Goal: Find specific page/section: Find specific page/section

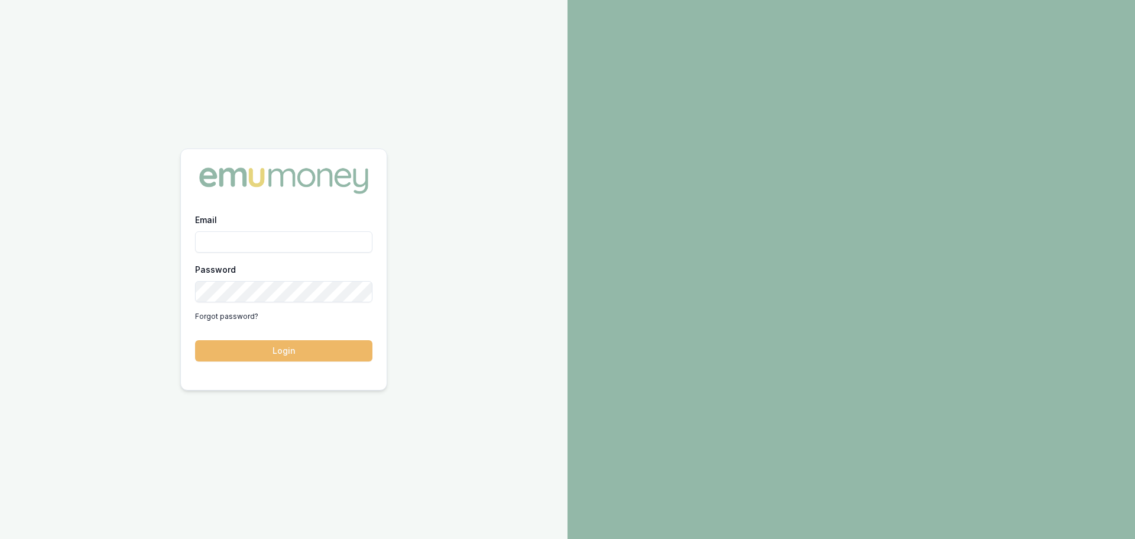
type input "[PERSON_NAME][EMAIL_ADDRESS][PERSON_NAME][DOMAIN_NAME]"
click at [264, 360] on button "Login" at bounding box center [283, 350] width 177 height 21
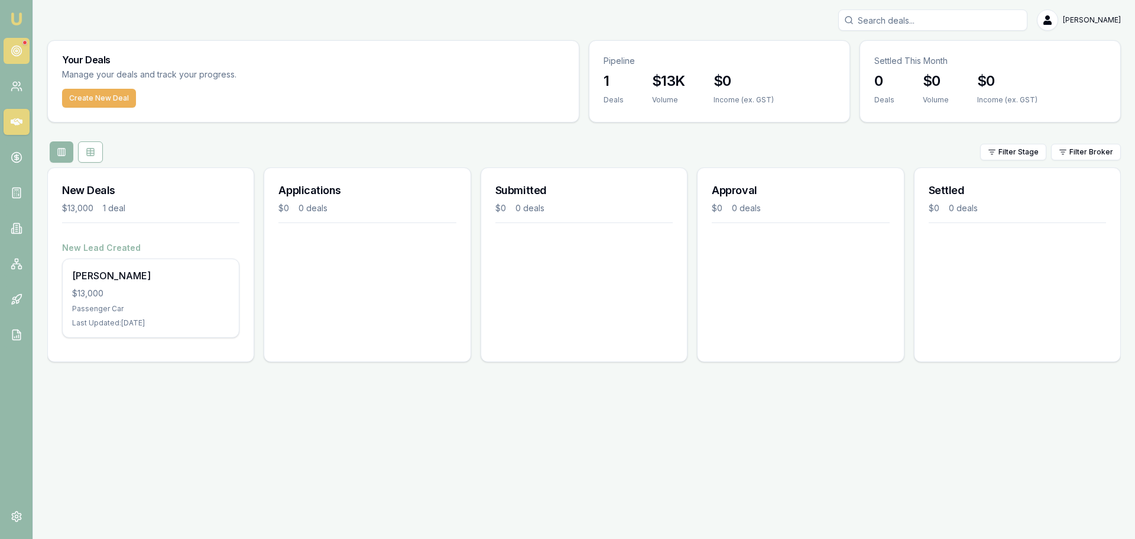
click at [16, 56] on circle at bounding box center [16, 51] width 10 height 10
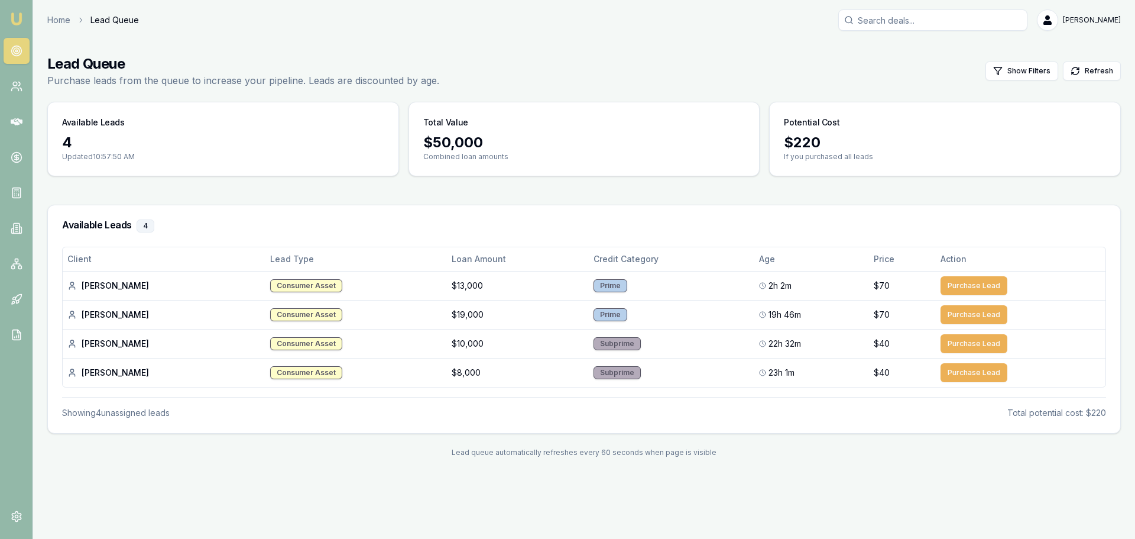
click at [59, 24] on link "Home" at bounding box center [58, 20] width 23 height 12
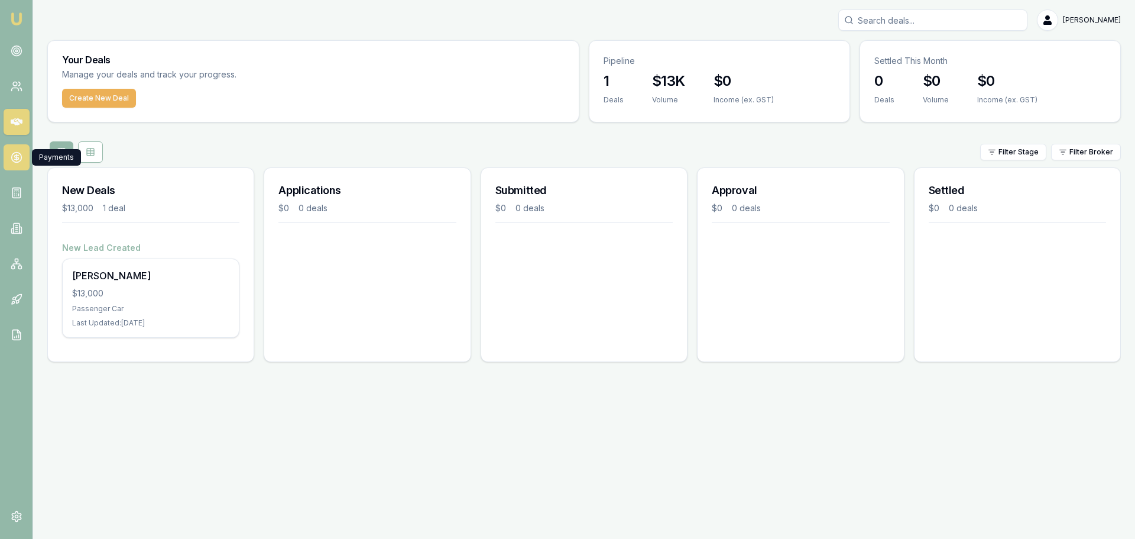
click at [22, 157] on icon at bounding box center [17, 157] width 12 height 12
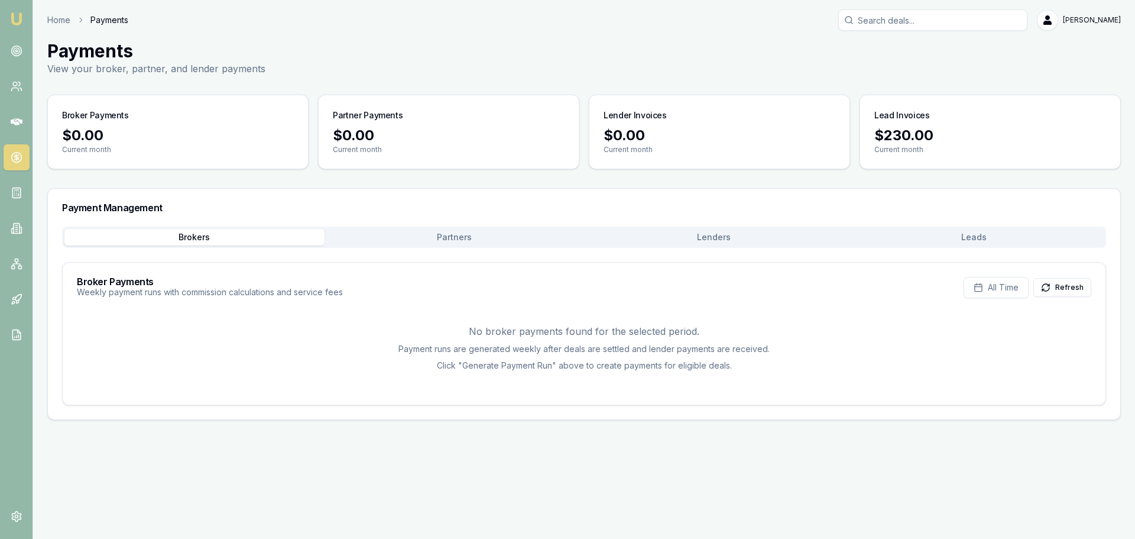
click at [926, 121] on div "Lead Invoices" at bounding box center [990, 110] width 260 height 31
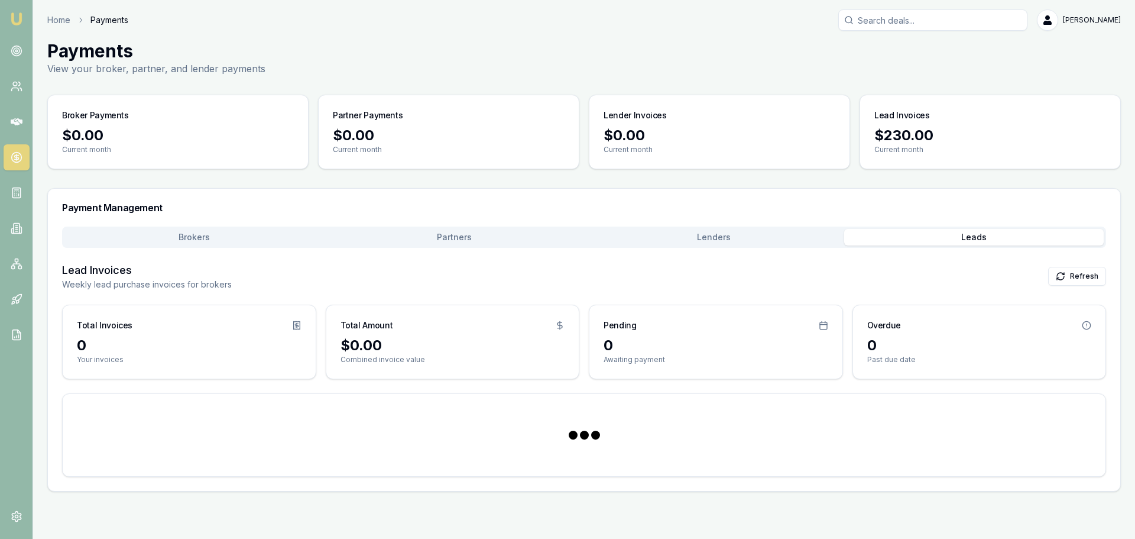
click at [957, 240] on button "Leads" at bounding box center [974, 237] width 260 height 17
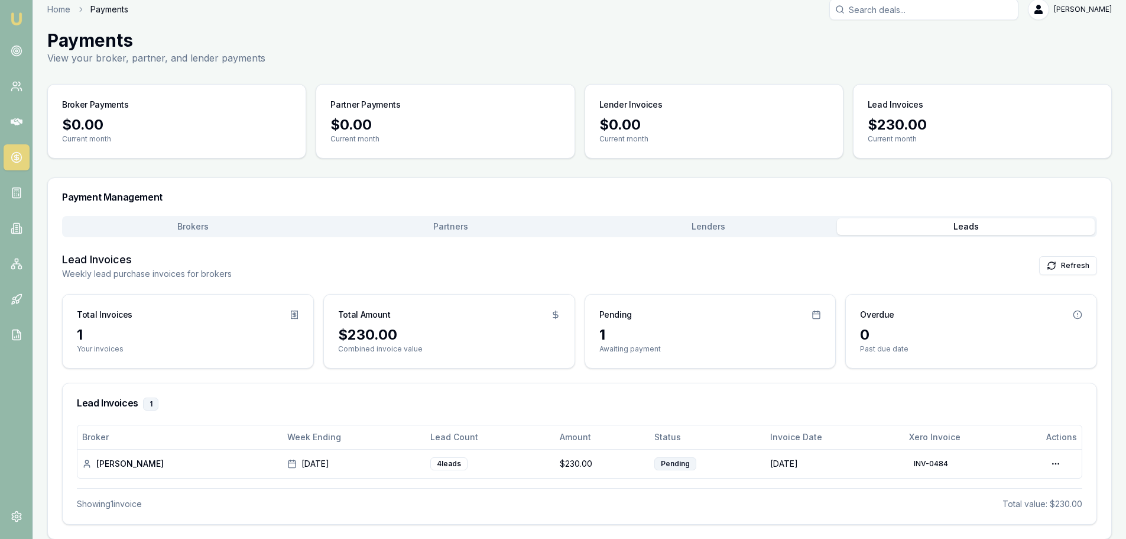
scroll to position [21, 0]
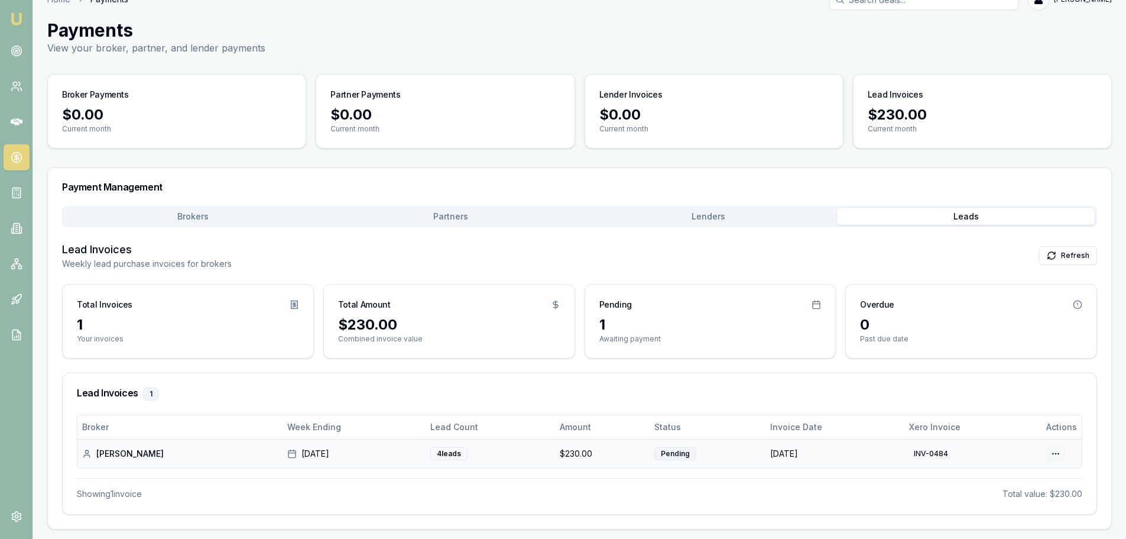
click at [1058, 458] on html "Emu Broker Home Payments Jack Armstrong Toggle Menu Payments View your broker, …" at bounding box center [563, 248] width 1126 height 539
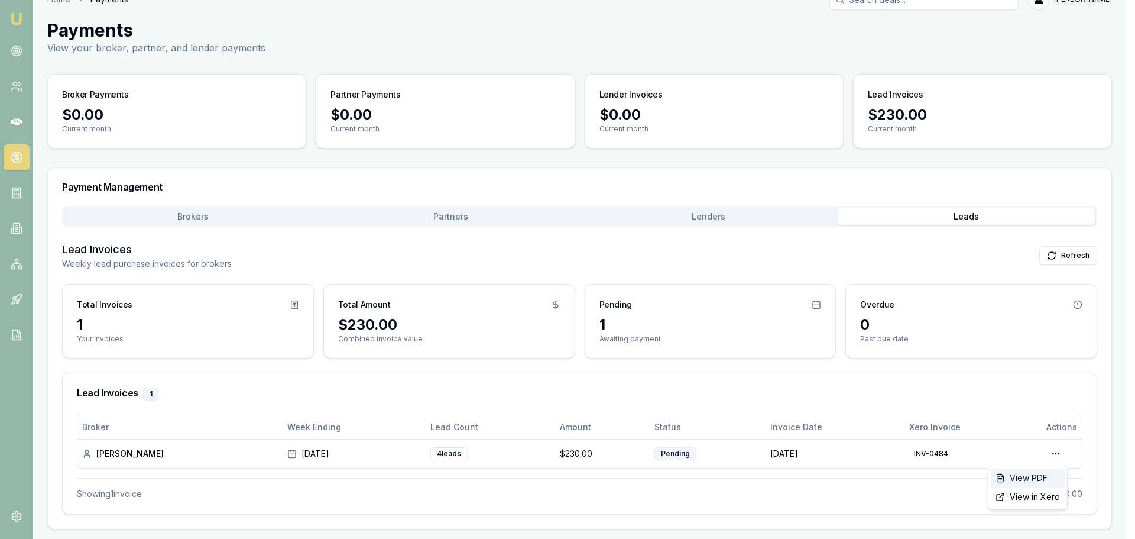
click at [1026, 483] on div "View PDF" at bounding box center [1028, 477] width 74 height 19
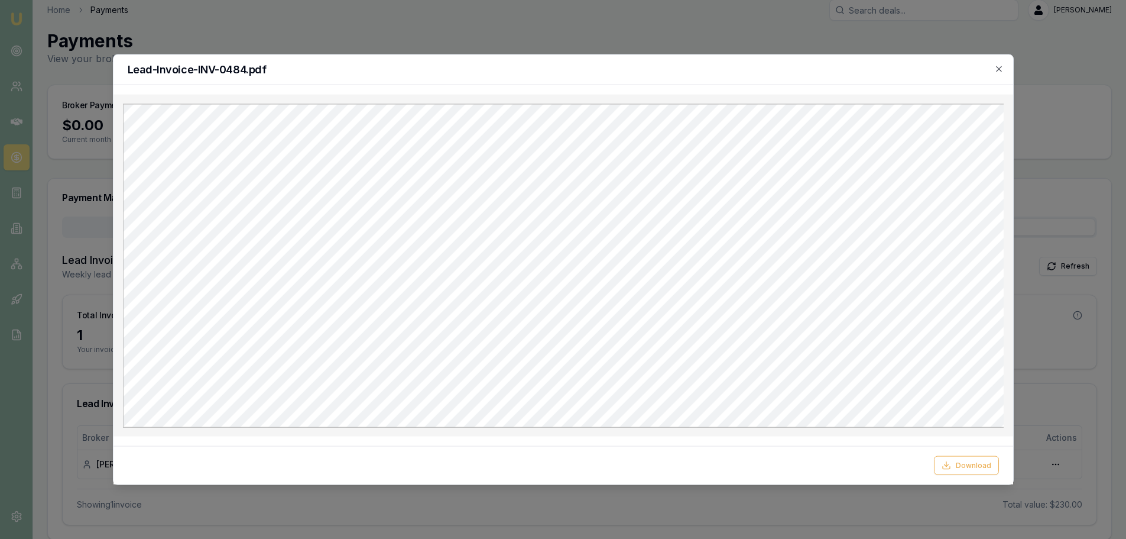
scroll to position [0, 0]
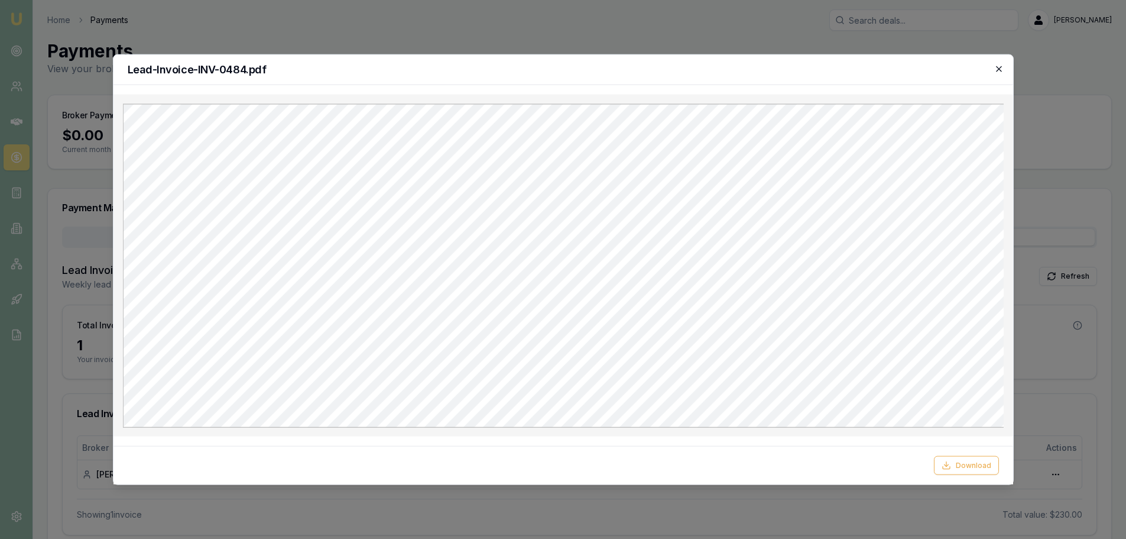
click at [1002, 65] on icon "button" at bounding box center [999, 68] width 9 height 9
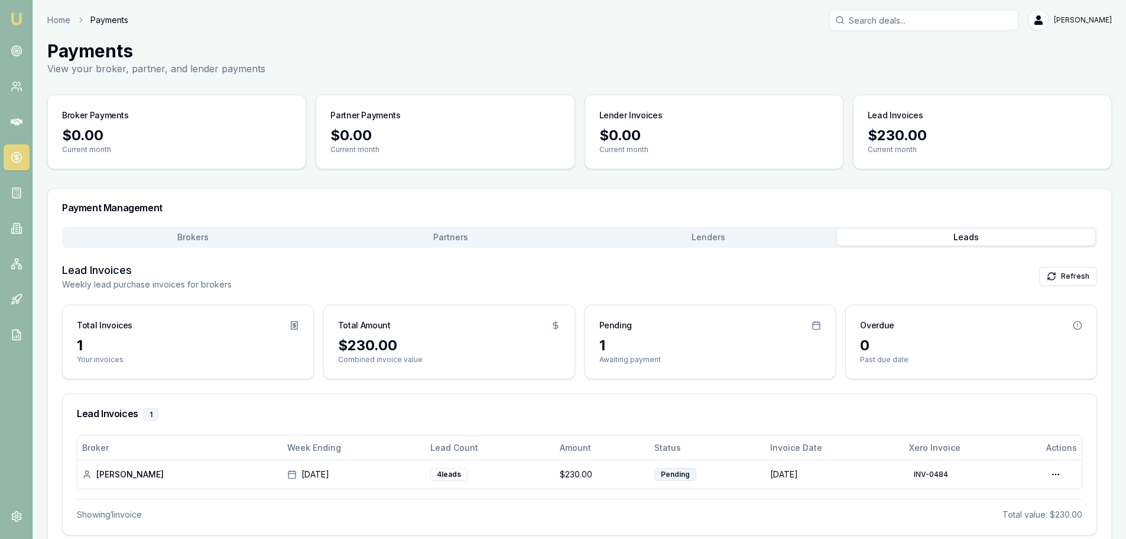
scroll to position [21, 0]
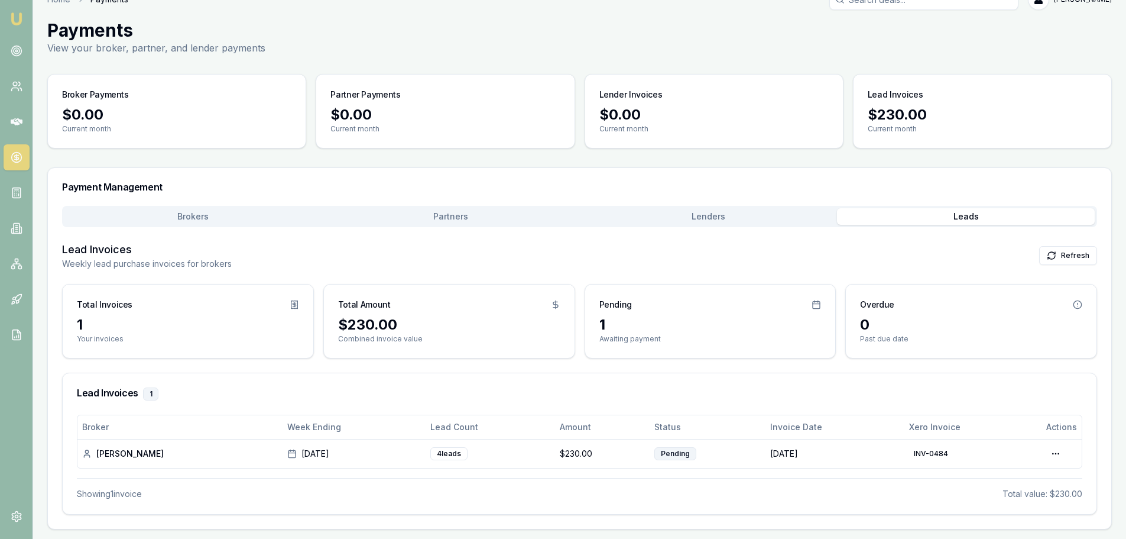
click at [586, 478] on div "Showing 1 invoice Total value: $230.00" at bounding box center [580, 489] width 1006 height 22
click at [444, 38] on div "Payments View your broker, partner, and lender payments" at bounding box center [579, 37] width 1065 height 35
click at [1051, 457] on html "Emu Broker Home Payments Jack Armstrong Toggle Menu Payments View your broker, …" at bounding box center [563, 248] width 1126 height 539
drag, startPoint x: 824, startPoint y: 485, endPoint x: 772, endPoint y: 473, distance: 53.5
click at [795, 478] on html "Emu Broker Home Payments Jack Armstrong Toggle Menu Payments View your broker, …" at bounding box center [567, 248] width 1135 height 539
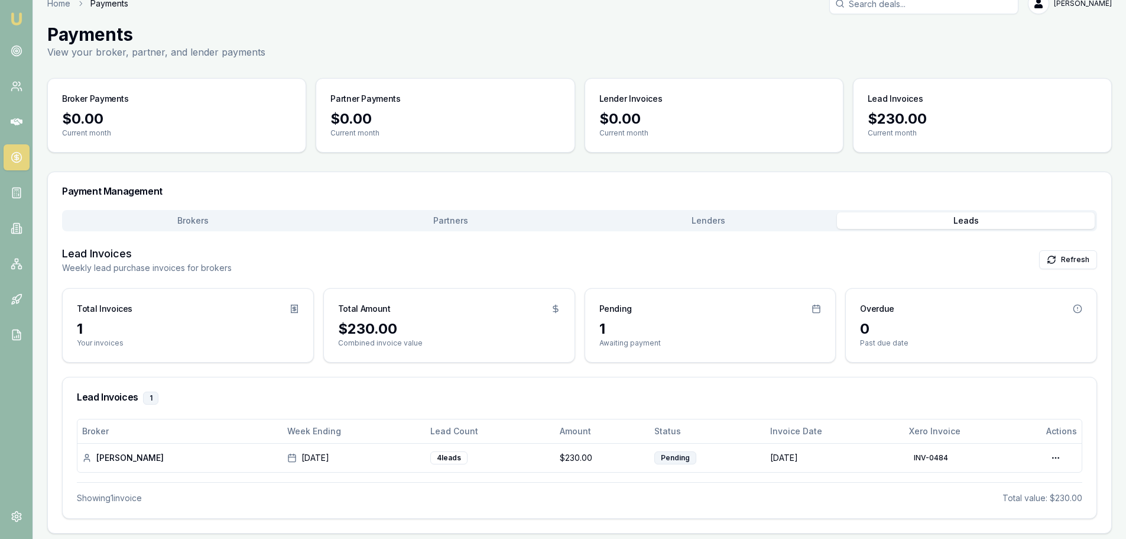
scroll to position [0, 0]
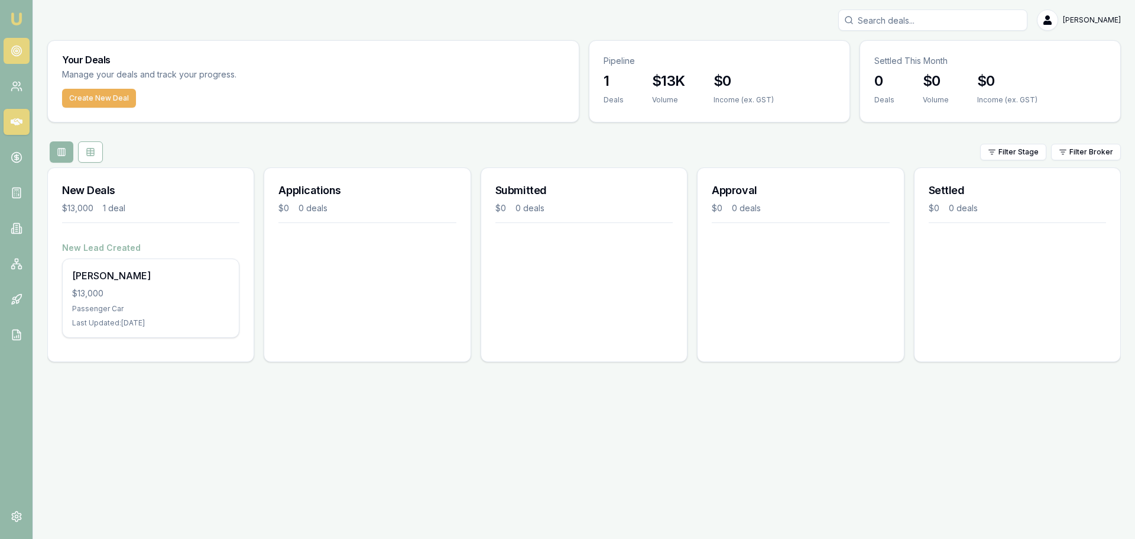
click at [17, 51] on circle at bounding box center [16, 51] width 2 height 2
